Goal: Information Seeking & Learning: Learn about a topic

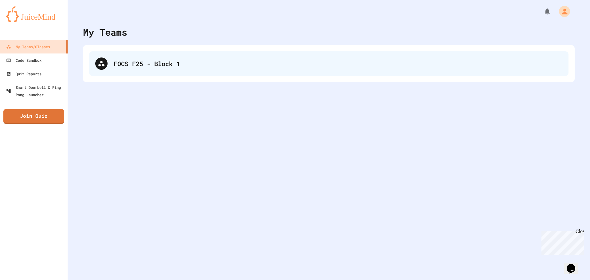
click at [143, 71] on div "FOCS F25 - Block 1" at bounding box center [329, 63] width 480 height 25
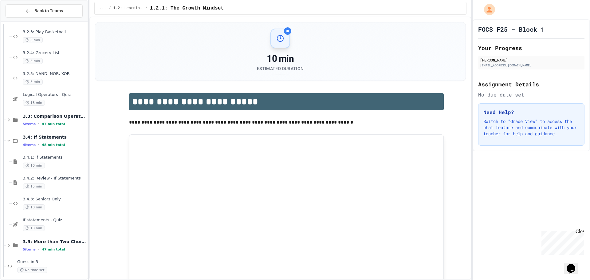
scroll to position [946, 0]
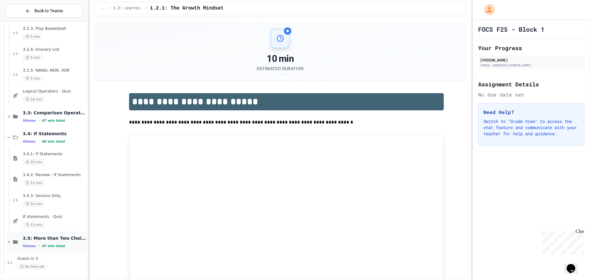
click at [43, 244] on div "5 items • 47 min total" at bounding box center [55, 246] width 64 height 5
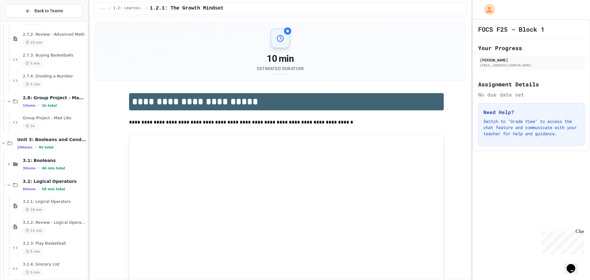
scroll to position [731, 0]
click at [56, 164] on div "3.1: Booleans 3 items • 40 min total" at bounding box center [55, 164] width 64 height 13
click at [46, 169] on span "40 min total" at bounding box center [53, 169] width 23 height 4
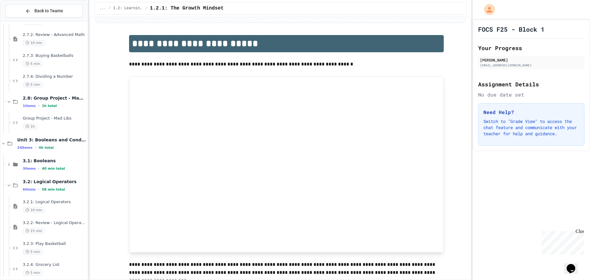
scroll to position [61, 0]
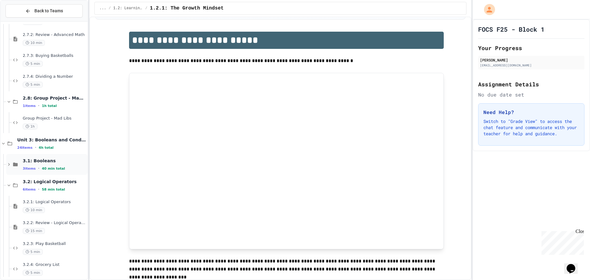
click at [60, 165] on div "3.1: Booleans 3 items • 40 min total" at bounding box center [55, 164] width 64 height 13
click at [58, 168] on span "40 min total" at bounding box center [53, 169] width 23 height 4
click at [63, 221] on span "3.1.3: Secret Access" at bounding box center [55, 222] width 64 height 5
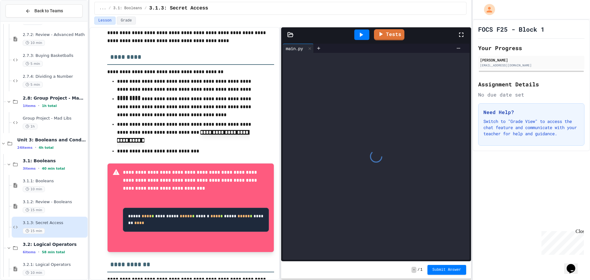
scroll to position [147, 0]
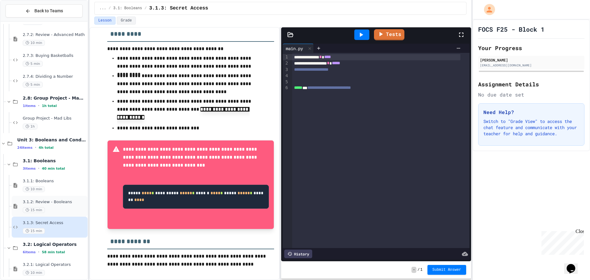
click at [58, 205] on div "3.1.2: Review - Booleans 15 min" at bounding box center [55, 207] width 64 height 14
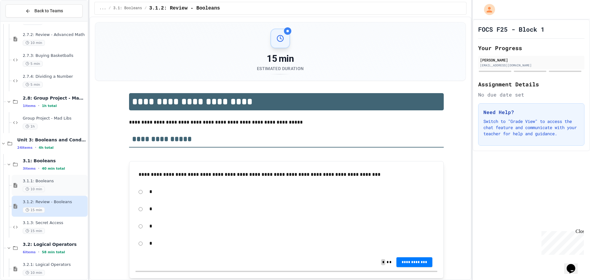
click at [58, 177] on div "3.1.1: Booleans 10 min" at bounding box center [50, 185] width 76 height 21
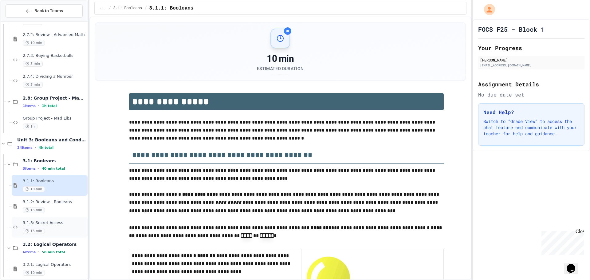
click at [49, 220] on span "3.1.3: Secret Access" at bounding box center [55, 222] width 64 height 5
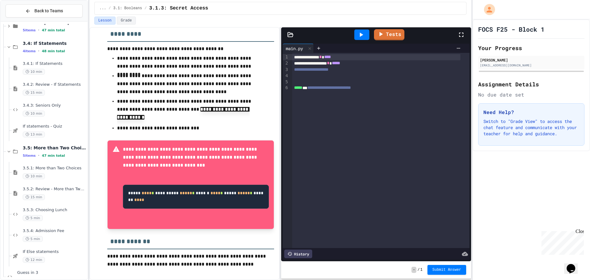
scroll to position [1113, 0]
